Goal: Task Accomplishment & Management: Use online tool/utility

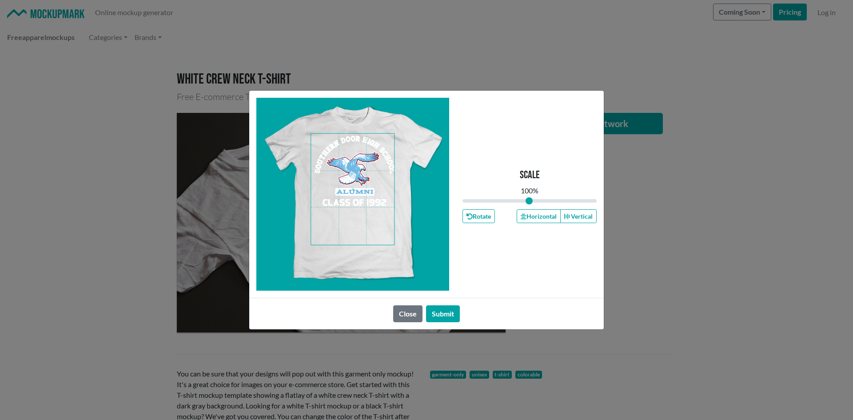
click at [371, 227] on span at bounding box center [352, 189] width 83 height 111
click at [540, 216] on button "Horizontal" at bounding box center [539, 216] width 44 height 14
click at [539, 216] on button "Horizontal" at bounding box center [539, 216] width 44 height 14
click at [539, 214] on button "Horizontal" at bounding box center [539, 216] width 44 height 14
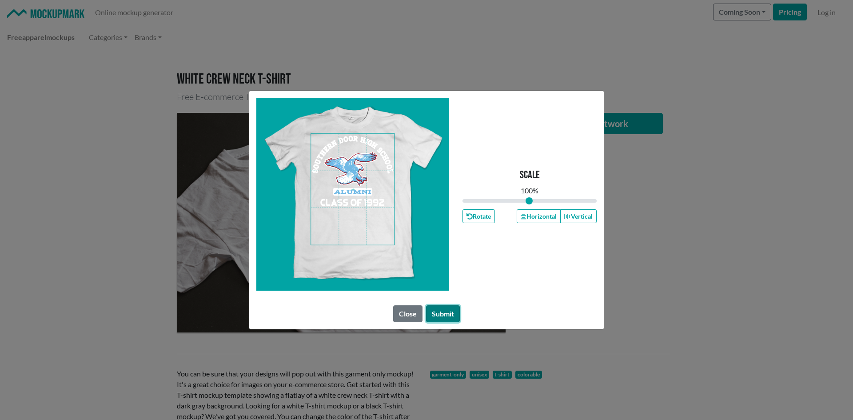
click at [439, 311] on button "Submit" at bounding box center [443, 313] width 34 height 17
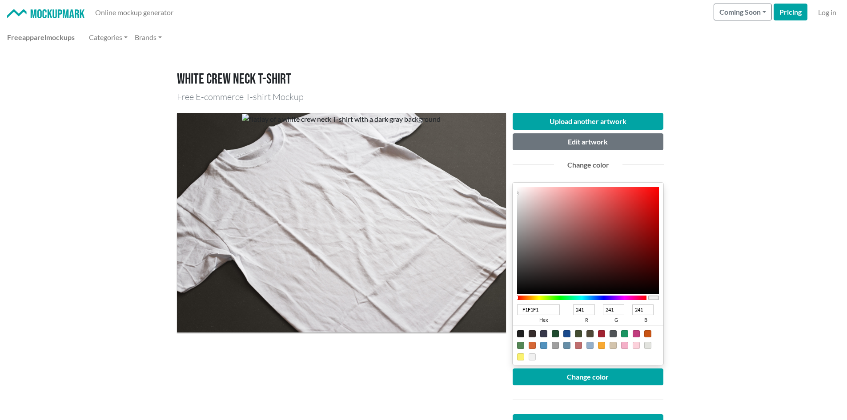
click at [550, 307] on input "F1F1F1" at bounding box center [538, 309] width 43 height 11
type input "F1F"
type input "255"
type input "17"
type input "255"
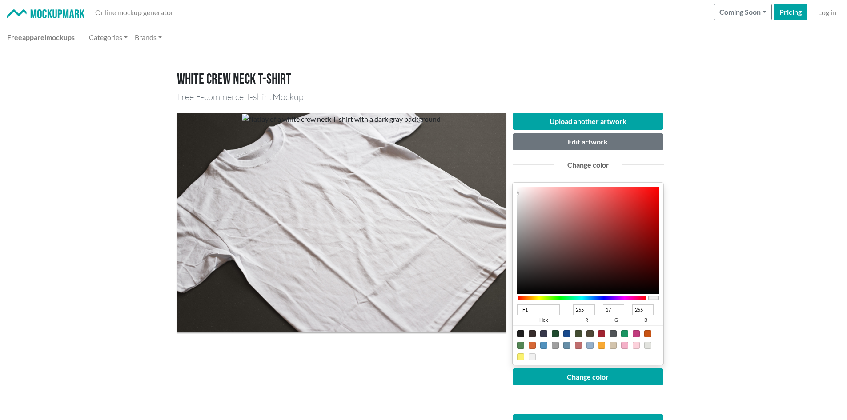
type input "F"
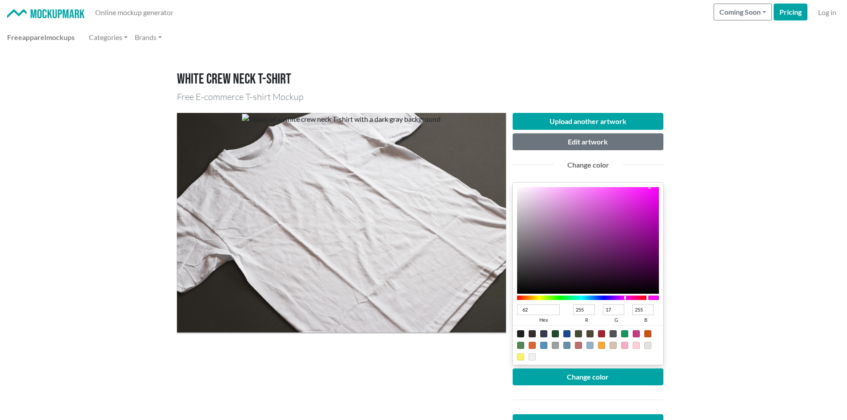
type input "62b"
type input "102"
type input "34"
type input "187"
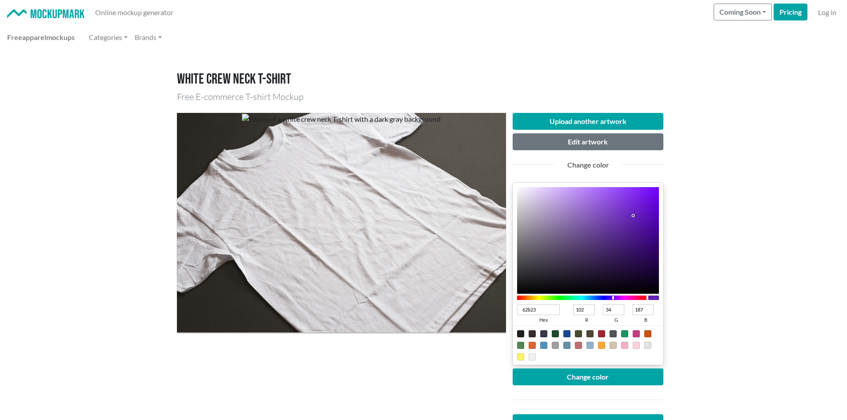
click at [535, 310] on input "62b23" at bounding box center [538, 309] width 43 height 11
click at [535, 311] on input "62b23" at bounding box center [538, 309] width 43 height 11
type input "62b2e3"
type input "98"
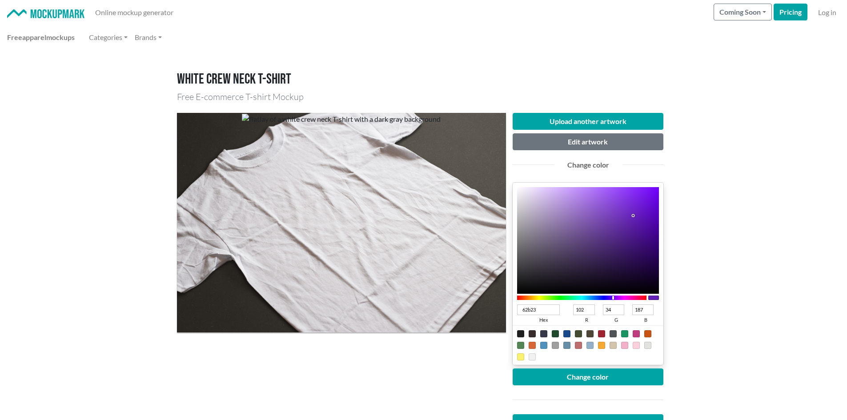
type input "178"
type input "227"
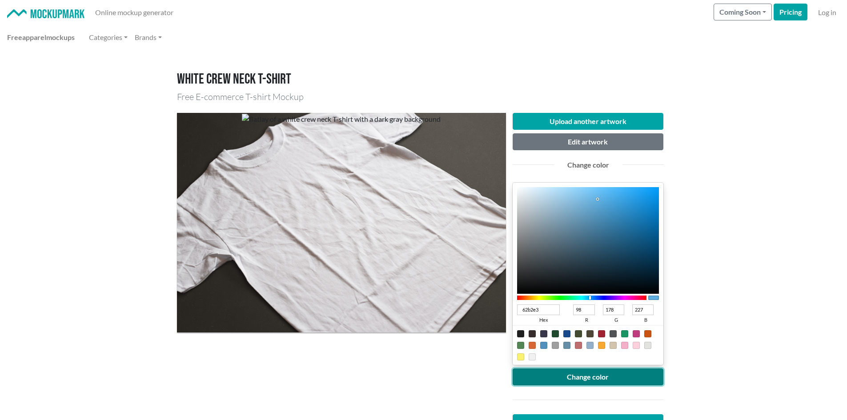
type input "62B2E3"
click at [553, 377] on button "Change color" at bounding box center [587, 376] width 151 height 17
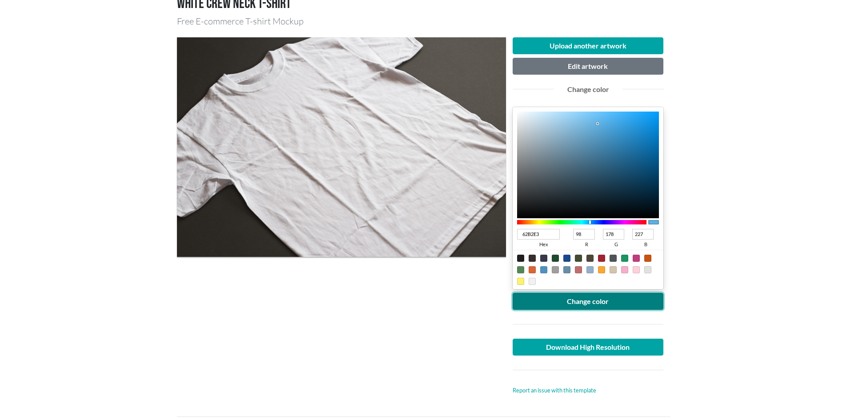
scroll to position [178, 0]
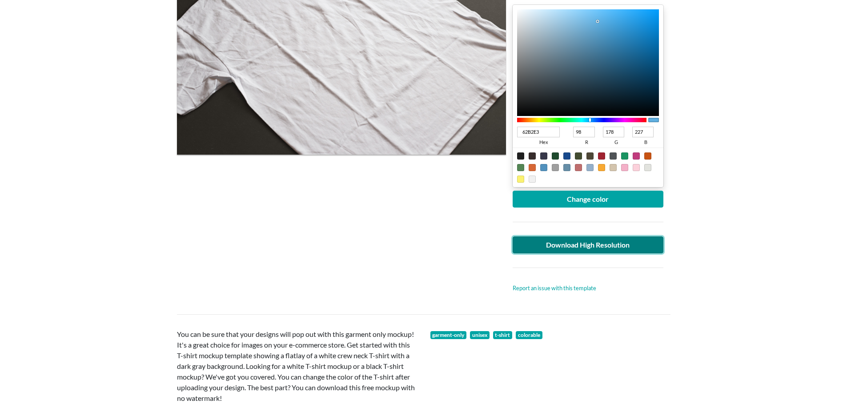
click at [544, 249] on link "Download High Resolution" at bounding box center [587, 244] width 151 height 17
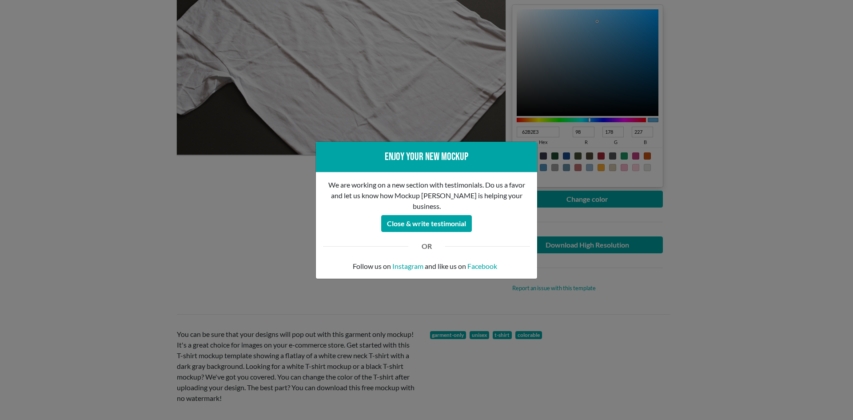
click at [73, 209] on div "Enjoy your new mockup We are working on a new section with testimonials. Do us …" at bounding box center [426, 210] width 853 height 420
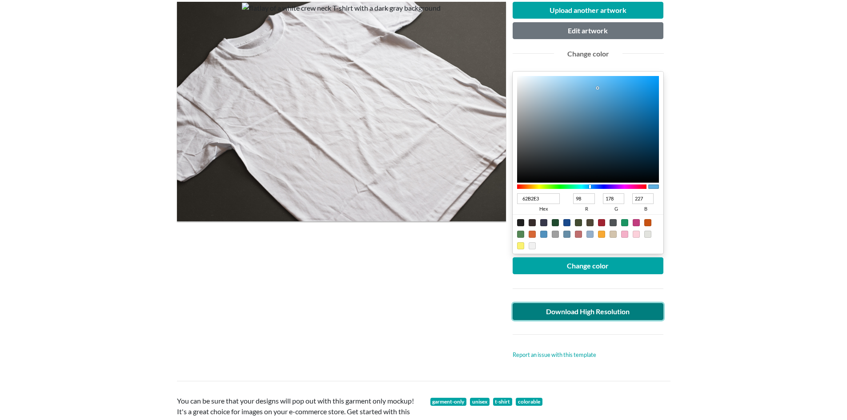
scroll to position [89, 0]
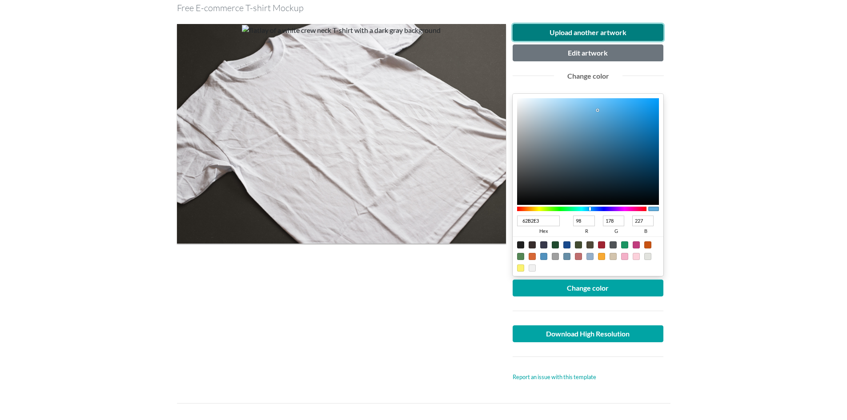
click at [549, 33] on button "Upload another artwork" at bounding box center [587, 32] width 151 height 17
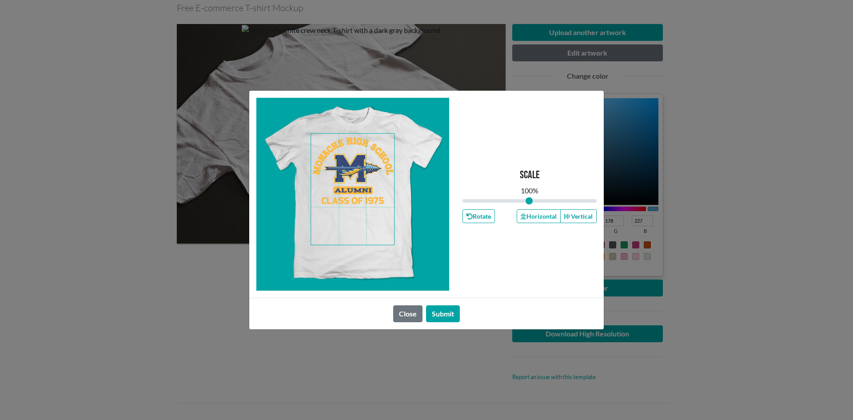
click at [363, 226] on span at bounding box center [352, 189] width 83 height 111
click at [517, 222] on button "Horizontal" at bounding box center [539, 216] width 44 height 14
click at [520, 221] on button "Horizontal" at bounding box center [539, 216] width 44 height 14
click at [522, 219] on button "Horizontal" at bounding box center [539, 216] width 44 height 14
click at [518, 220] on button "Horizontal" at bounding box center [539, 216] width 44 height 14
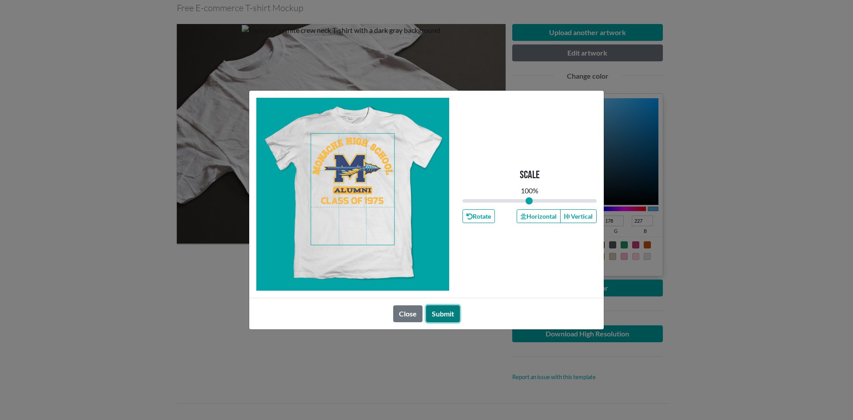
click at [435, 309] on button "Submit" at bounding box center [443, 313] width 34 height 17
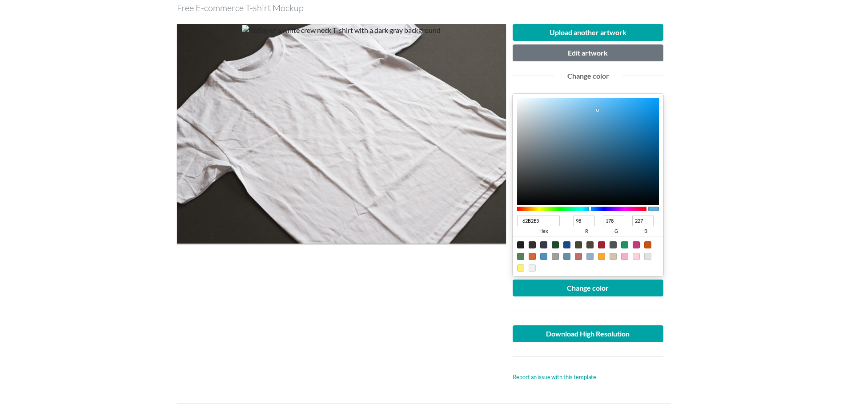
drag, startPoint x: 513, startPoint y: 217, endPoint x: 494, endPoint y: 219, distance: 19.2
click at [492, 220] on div "Upload another artwork Edit artwork Change color 62B2E3 hex 98 r 178 g 227 b 10…" at bounding box center [423, 203] width 493 height 372
type input "233"
type input "34"
type input "51"
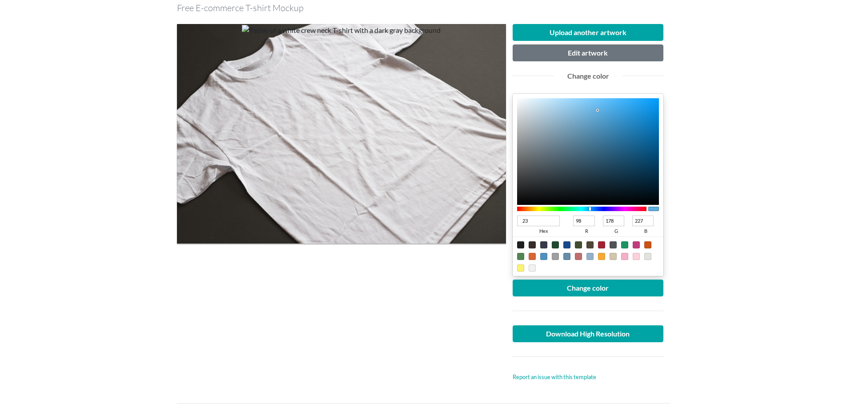
type input "51"
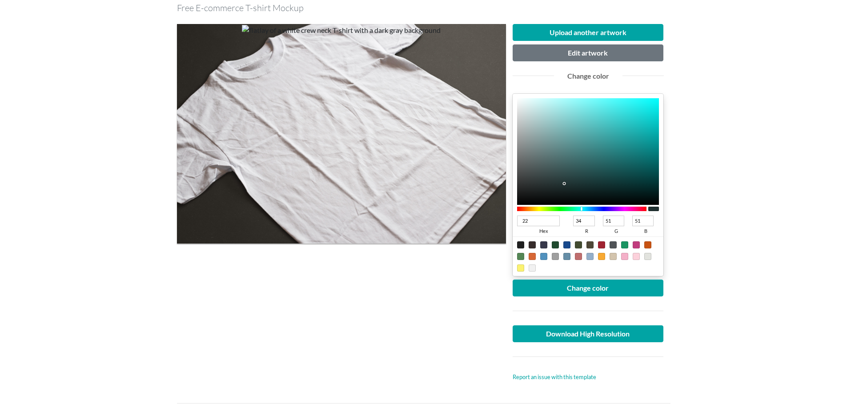
type input "223"
type input "34"
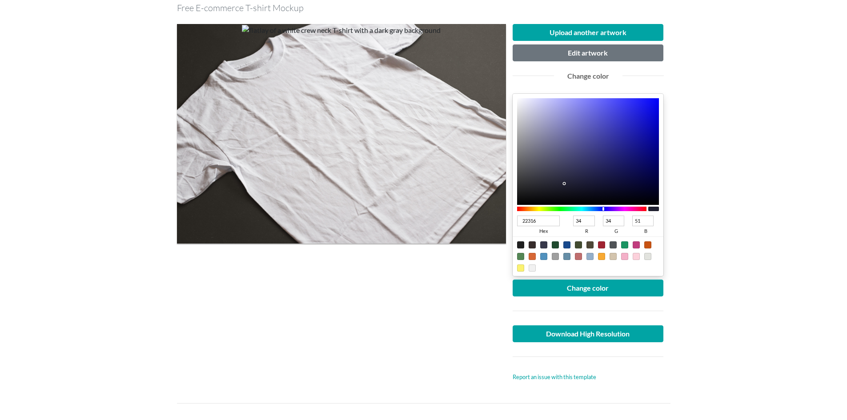
type input "223168"
type input "49"
type input "104"
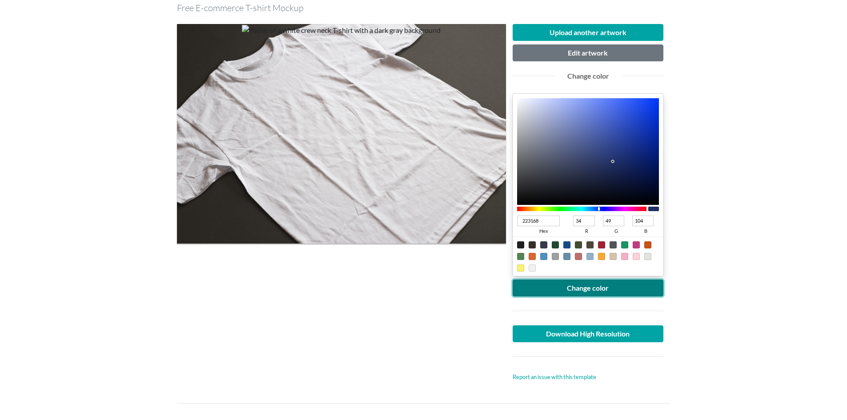
type input "223168"
drag, startPoint x: 547, startPoint y: 285, endPoint x: 541, endPoint y: 291, distance: 8.5
click at [547, 285] on button "Change color" at bounding box center [587, 288] width 151 height 17
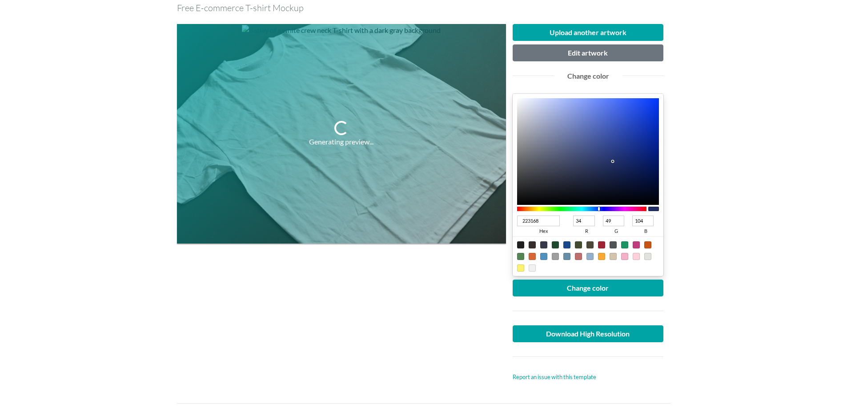
click at [497, 285] on div "Generating preview..." at bounding box center [341, 203] width 329 height 358
click at [525, 306] on div at bounding box center [588, 311] width 164 height 15
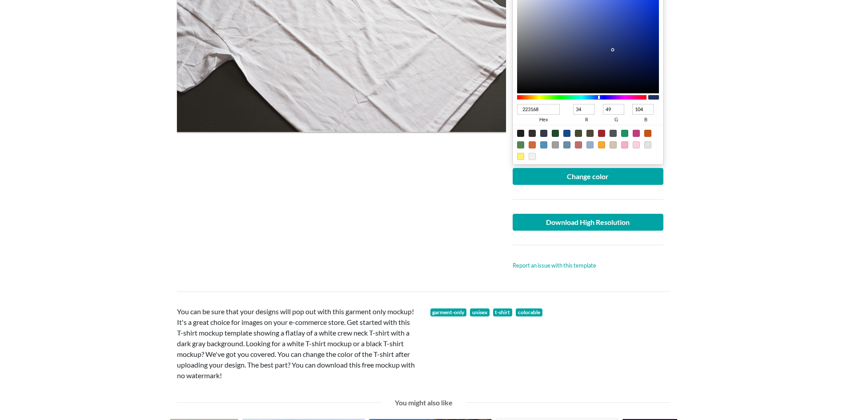
scroll to position [267, 0]
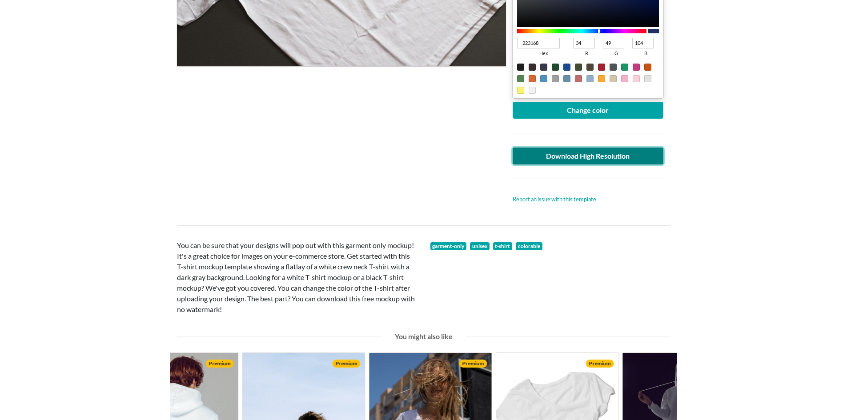
click at [564, 158] on link "Download High Resolution" at bounding box center [587, 156] width 151 height 17
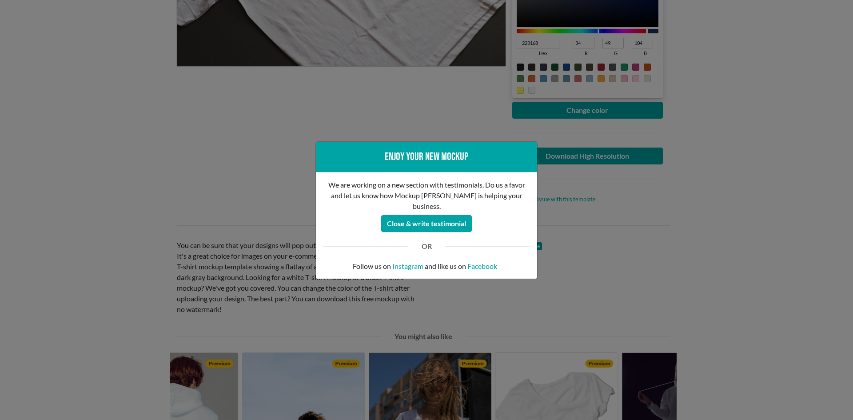
click at [34, 149] on div "Enjoy your new mockup We are working on a new section with testimonials. Do us …" at bounding box center [426, 210] width 853 height 420
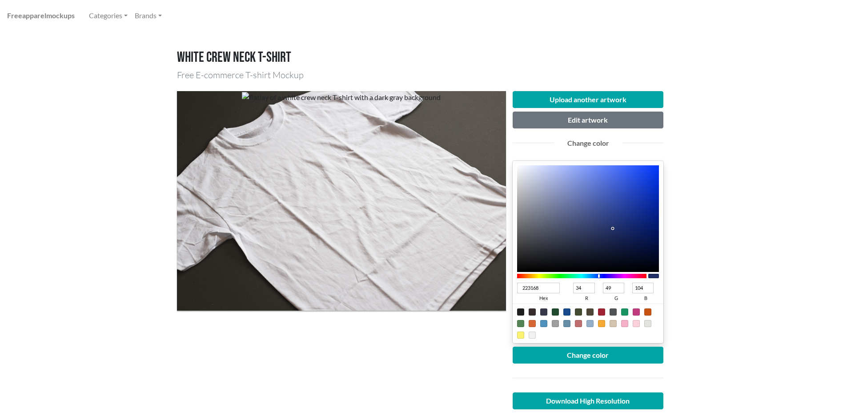
scroll to position [0, 0]
